Goal: Transaction & Acquisition: Purchase product/service

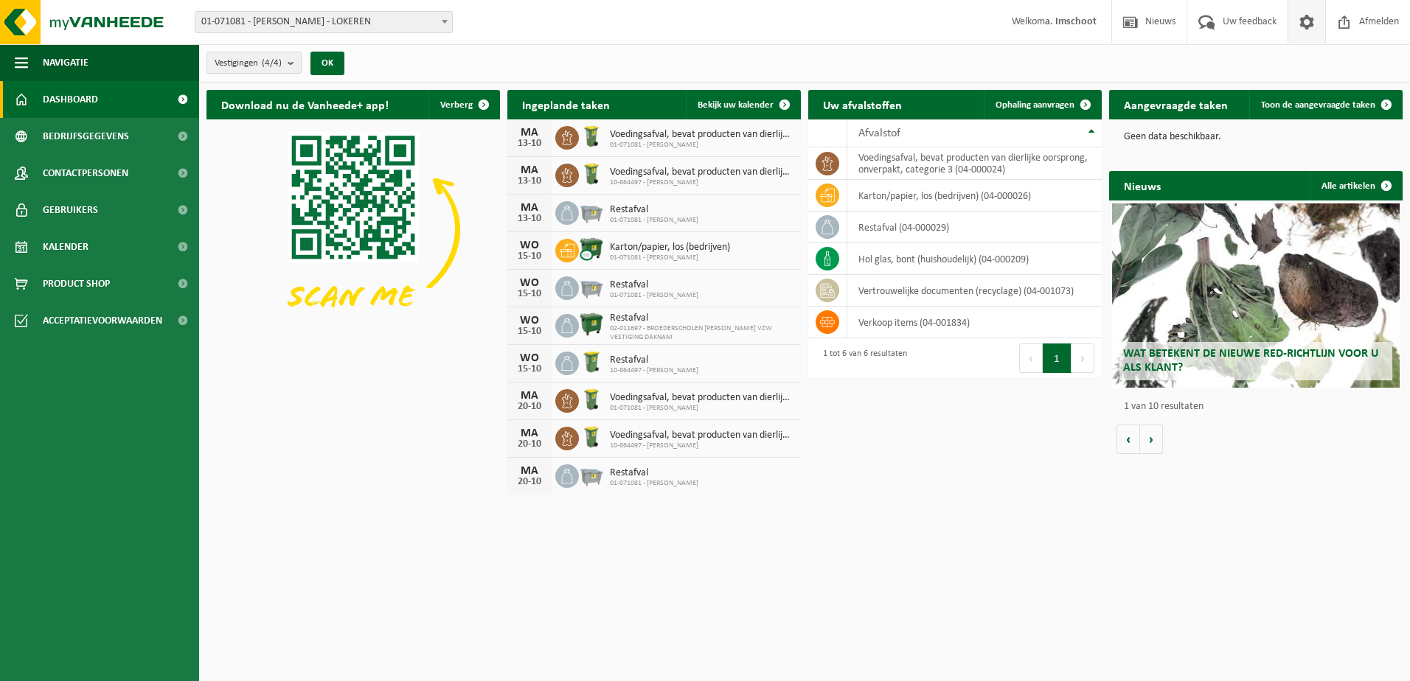
click at [1303, 19] on span at bounding box center [1306, 22] width 22 height 44
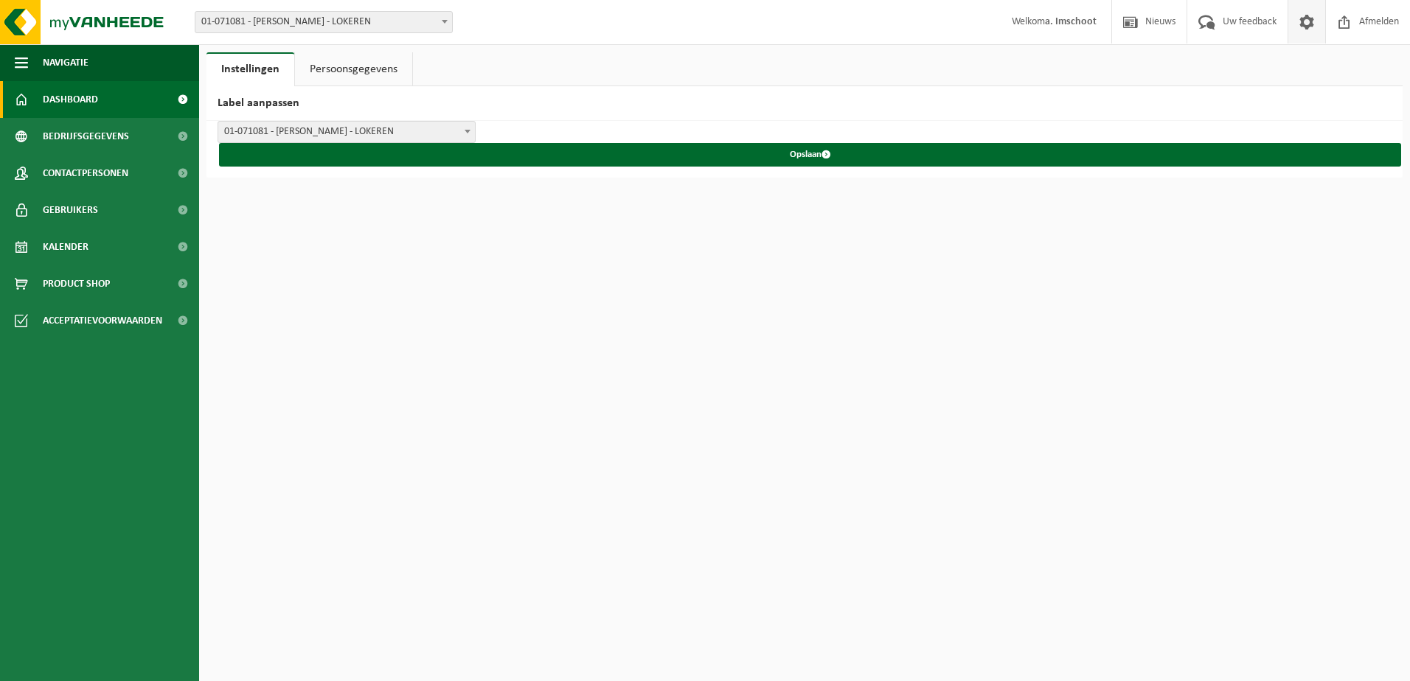
click at [81, 105] on span "Dashboard" at bounding box center [70, 99] width 55 height 37
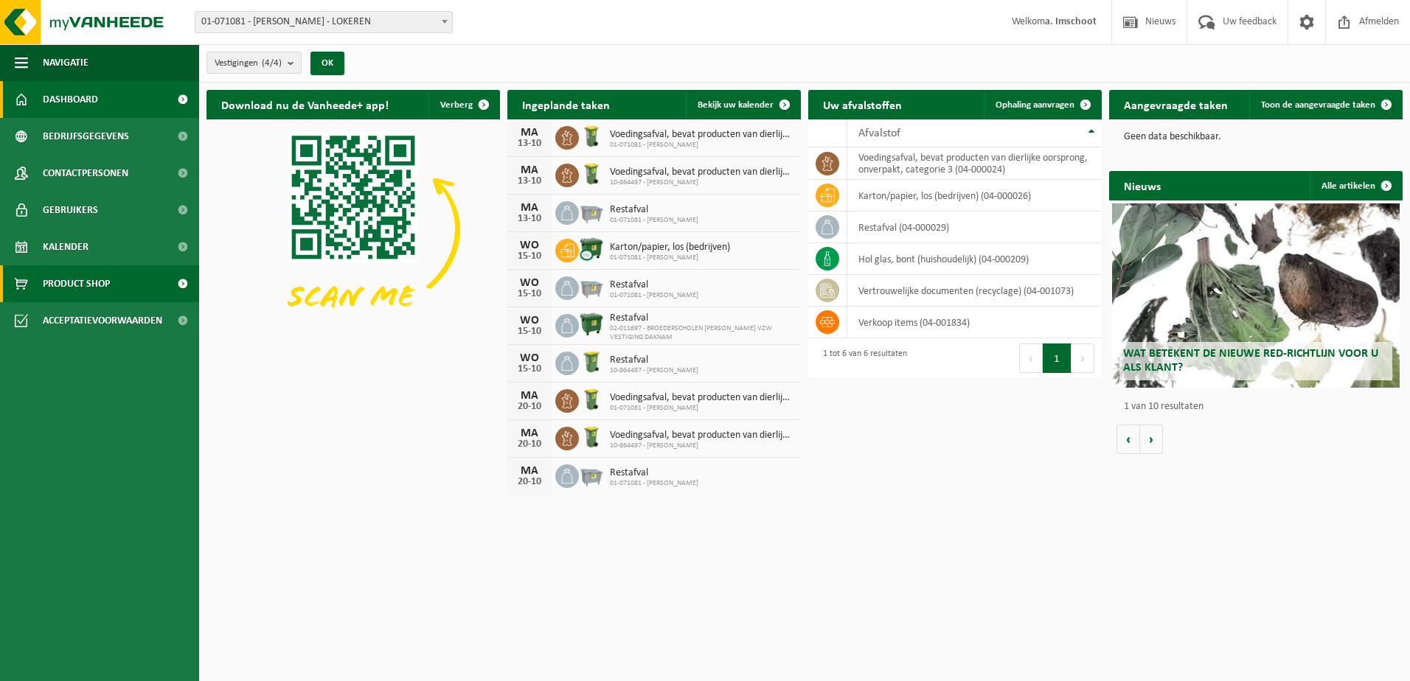
click at [88, 290] on span "Product Shop" at bounding box center [76, 283] width 67 height 37
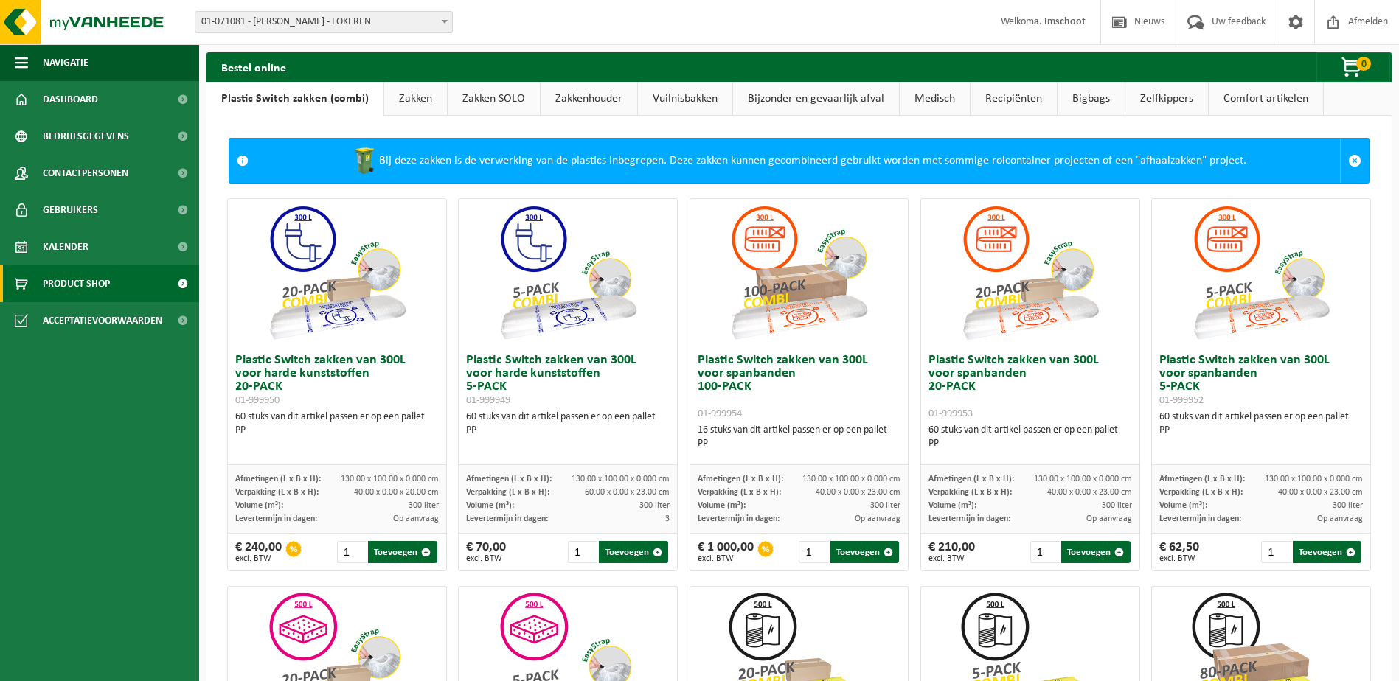
click at [414, 102] on link "Zakken" at bounding box center [415, 99] width 63 height 34
